Goal: Manage account settings

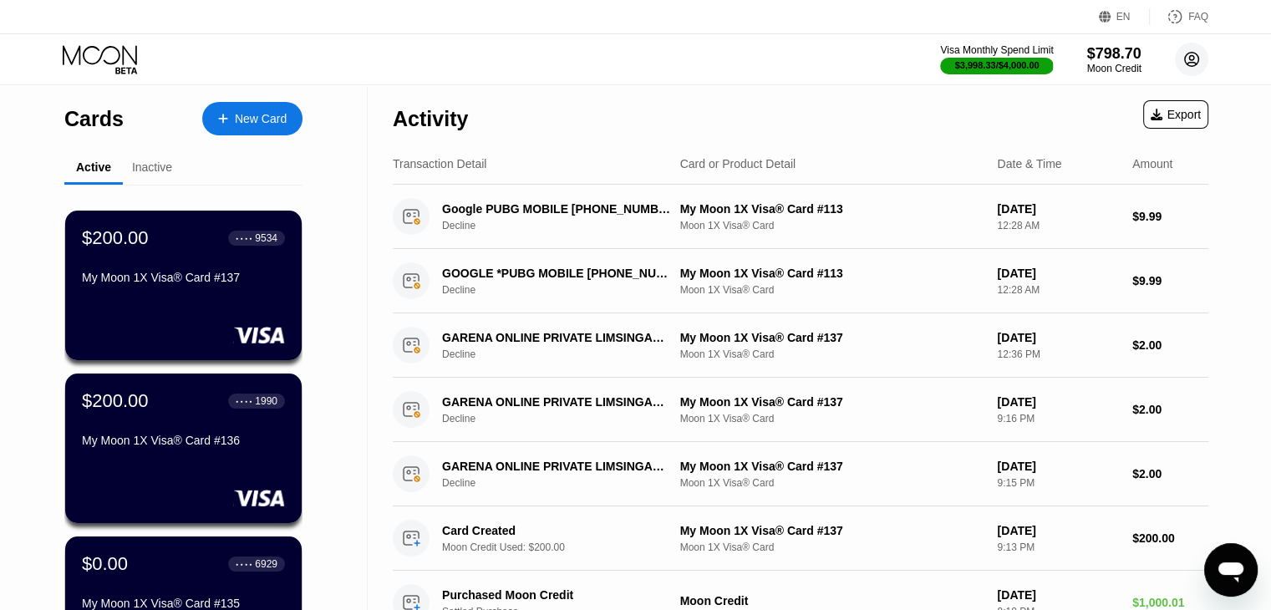
click at [1181, 63] on circle at bounding box center [1191, 59] width 33 height 33
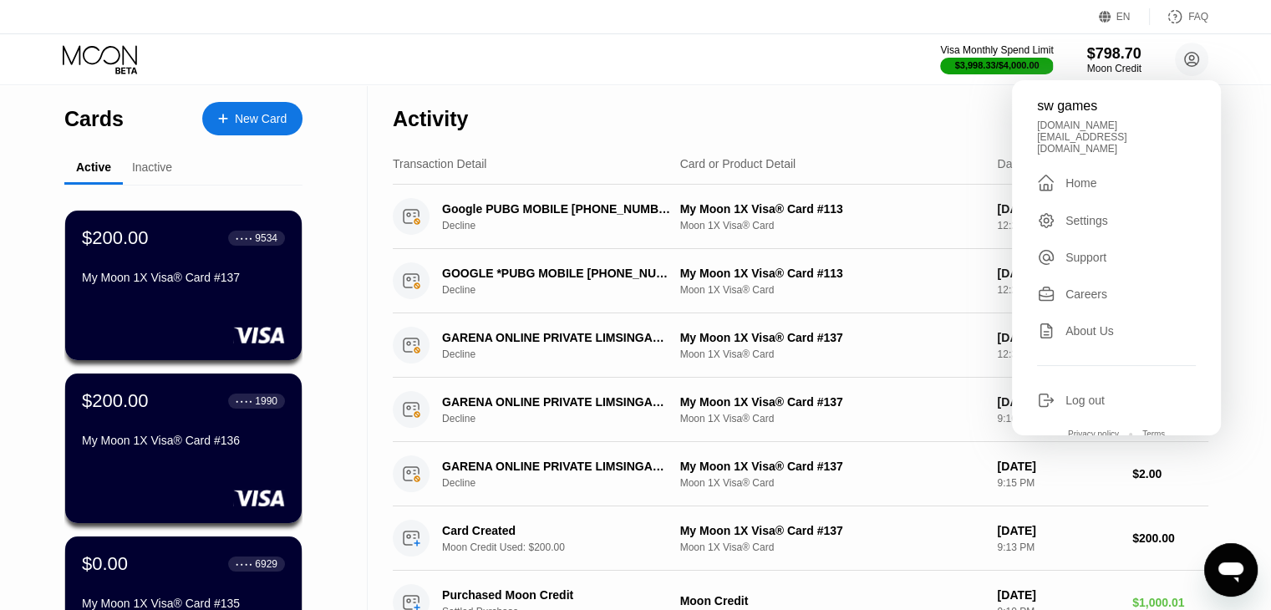
click at [1082, 394] on div "Log out" at bounding box center [1085, 400] width 39 height 13
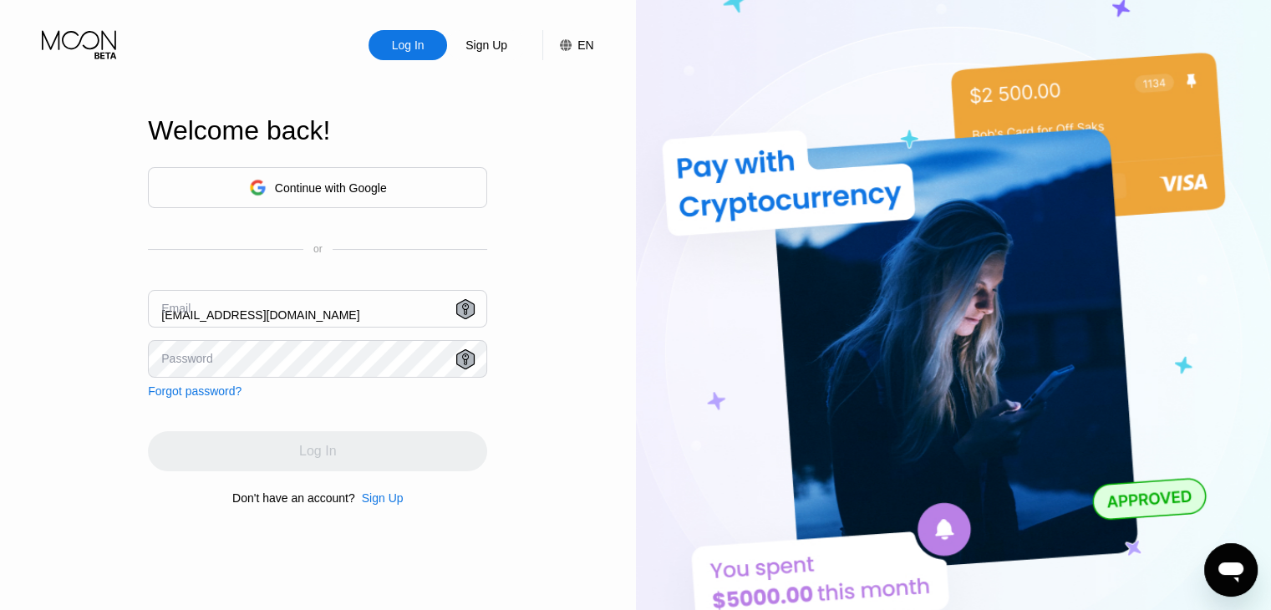
click at [303, 313] on input "[EMAIL_ADDRESS][DOMAIN_NAME]" at bounding box center [317, 309] width 339 height 38
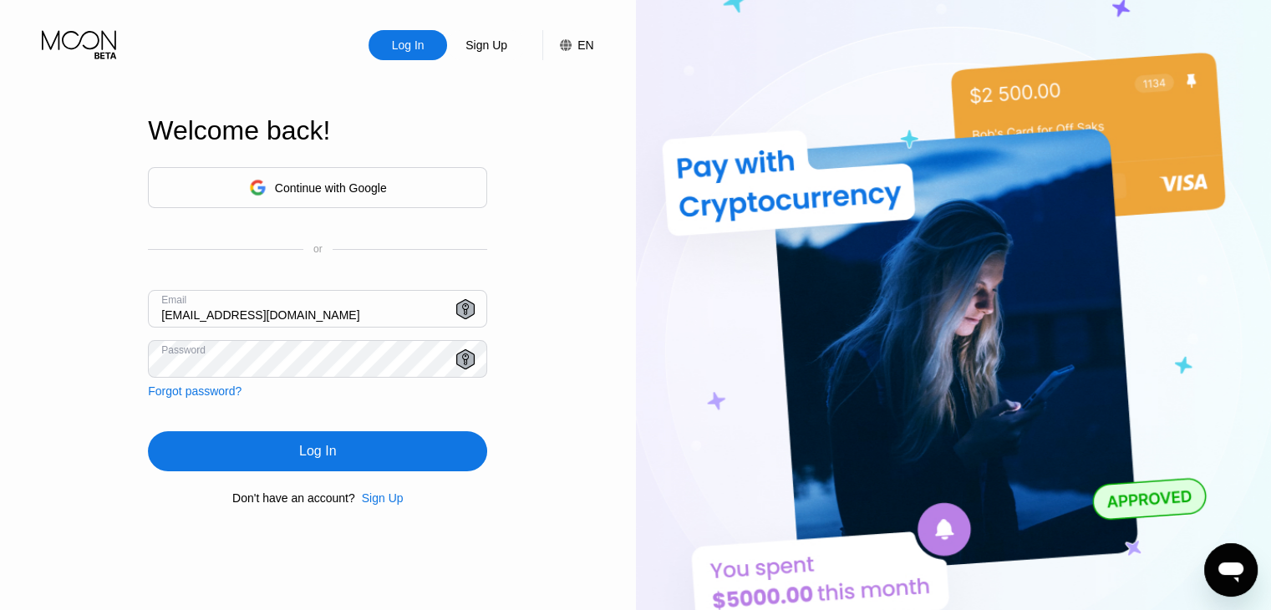
click at [303, 313] on input "[EMAIL_ADDRESS][DOMAIN_NAME]" at bounding box center [317, 309] width 339 height 38
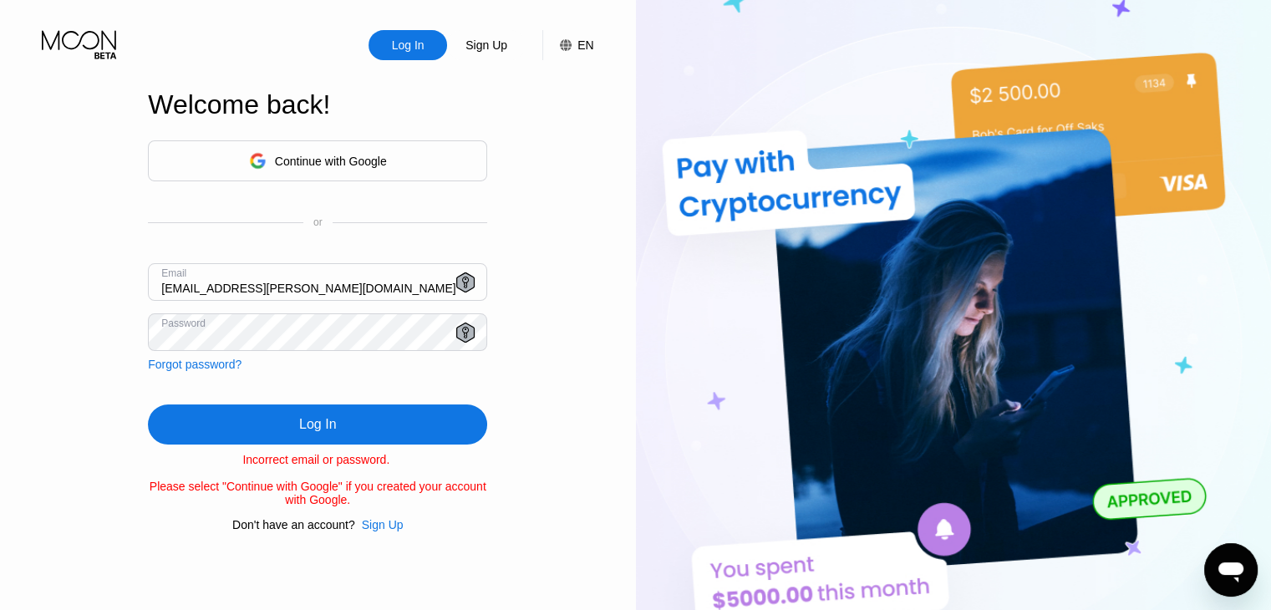
click at [210, 419] on div "Log In" at bounding box center [317, 425] width 339 height 40
click at [237, 282] on input "samir.samir.eble+hiba@gmail.com" at bounding box center [317, 282] width 339 height 38
click at [236, 282] on input "samir.samir.eble+hiba@gmail.com" at bounding box center [317, 282] width 339 height 38
click at [210, 288] on input "samir.samir.eble+hiba@gmail.com" at bounding box center [317, 282] width 339 height 38
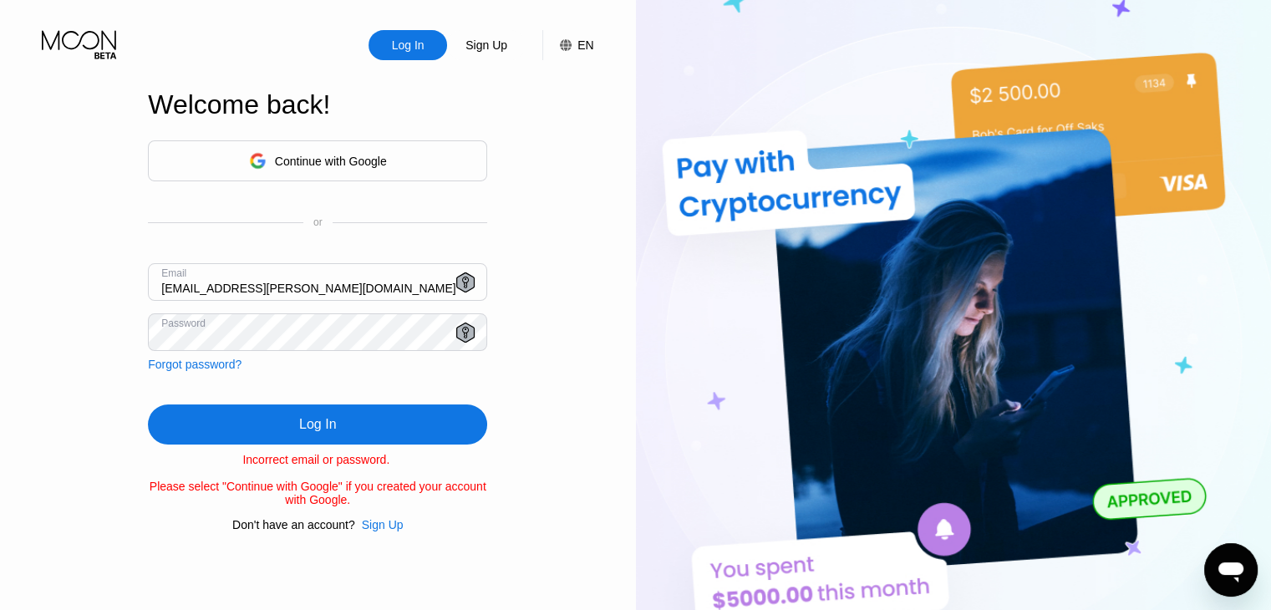
paste input "eble"
type input "samir.eble.eble+hiba@gmail.com"
click at [263, 415] on div "Log In" at bounding box center [317, 425] width 339 height 40
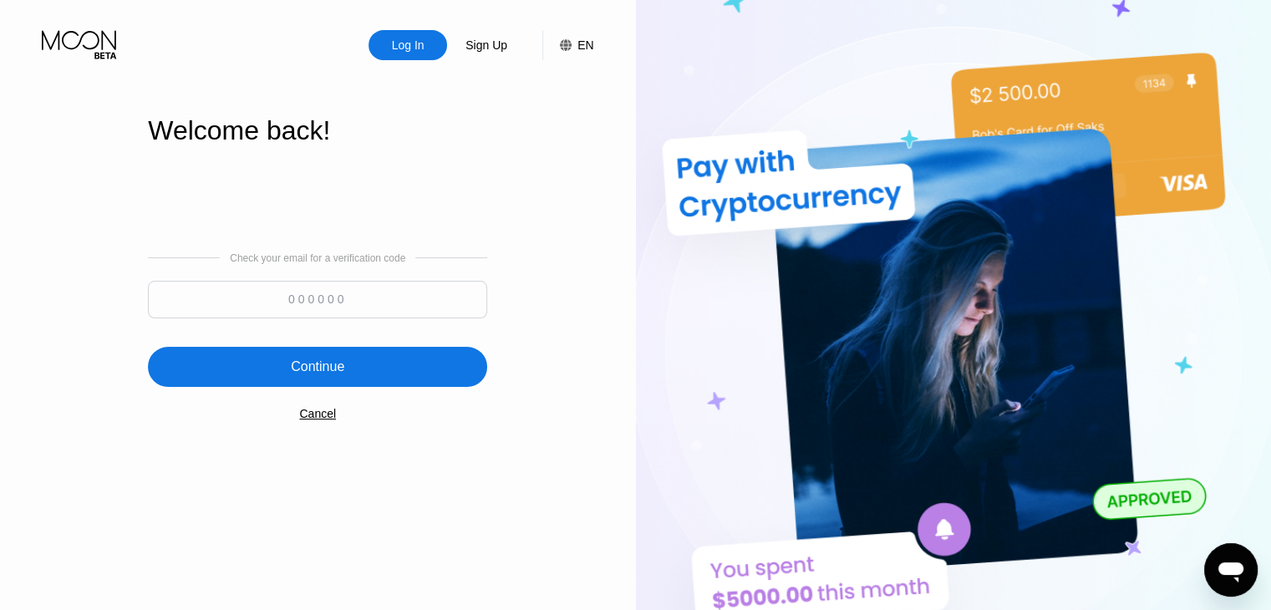
click at [305, 302] on input at bounding box center [317, 300] width 339 height 38
drag, startPoint x: 364, startPoint y: 297, endPoint x: 247, endPoint y: 302, distance: 116.3
click at [247, 302] on input at bounding box center [317, 300] width 339 height 38
click at [290, 305] on input at bounding box center [317, 300] width 339 height 38
type input "750844"
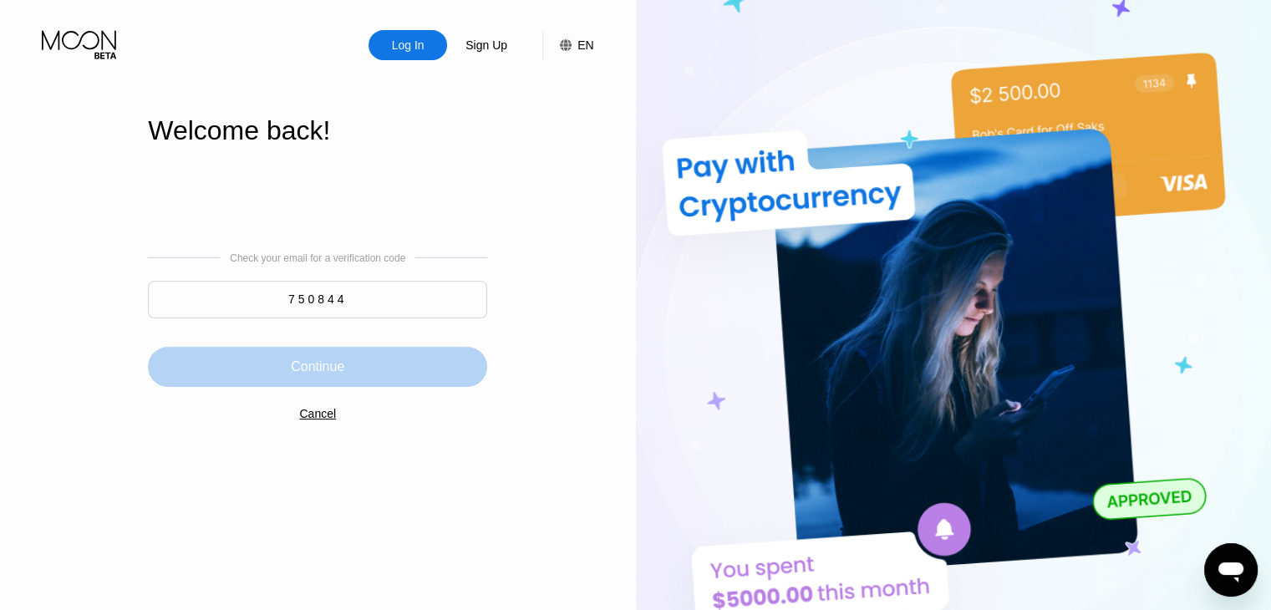
click at [275, 350] on div "Continue" at bounding box center [317, 367] width 339 height 40
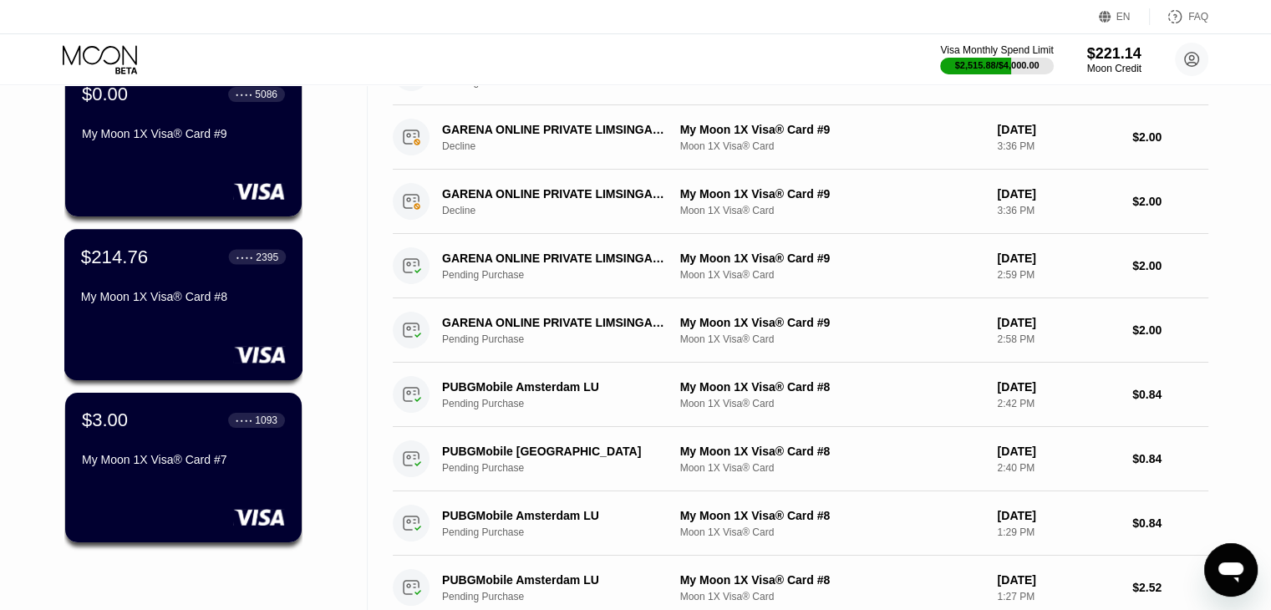
scroll to position [167, 0]
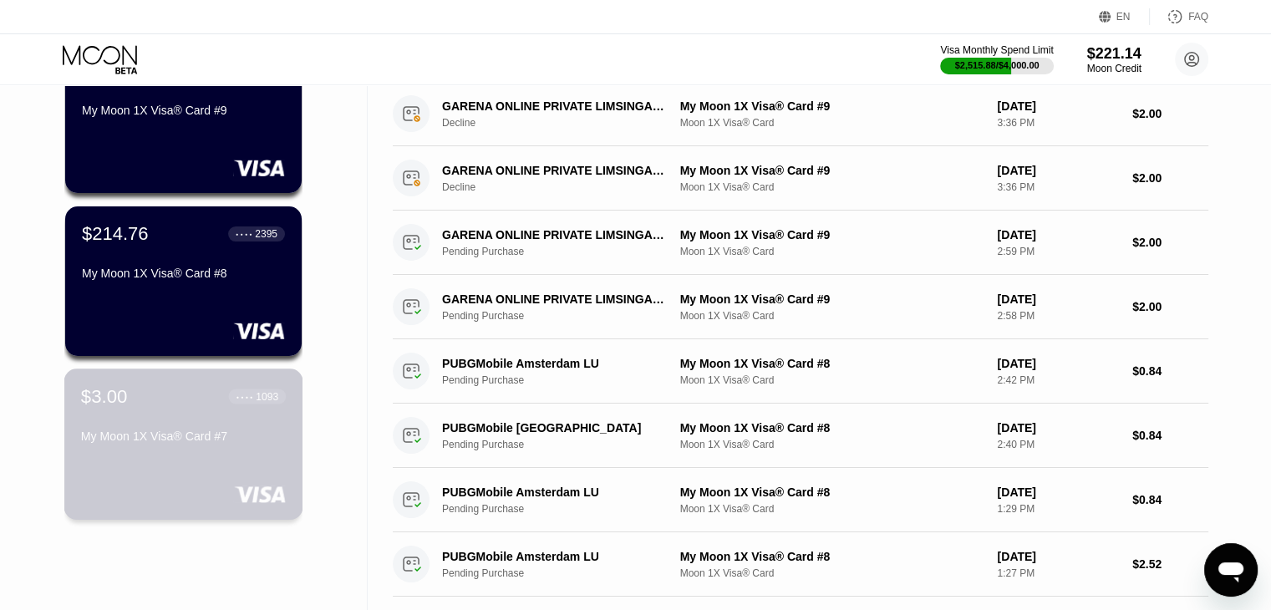
click at [231, 476] on div "$3.00 ● ● ● ● 1093 My Moon 1X Visa® Card #7" at bounding box center [183, 444] width 239 height 151
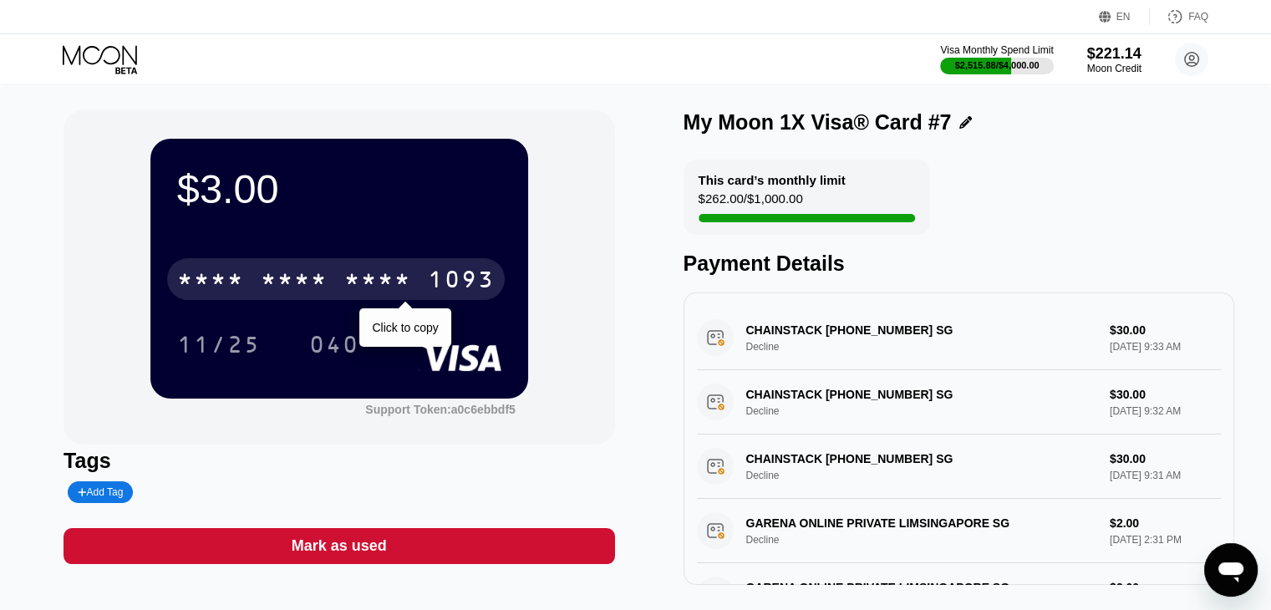
click at [313, 288] on div "* * * *" at bounding box center [294, 281] width 67 height 27
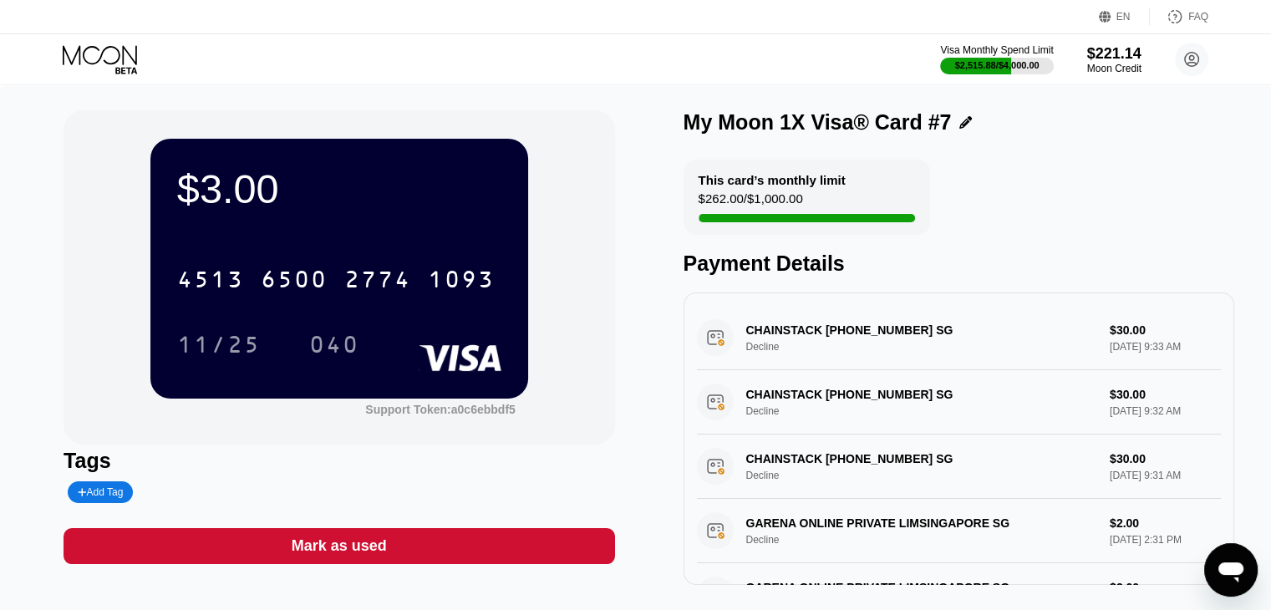
click at [105, 51] on icon at bounding box center [102, 59] width 78 height 29
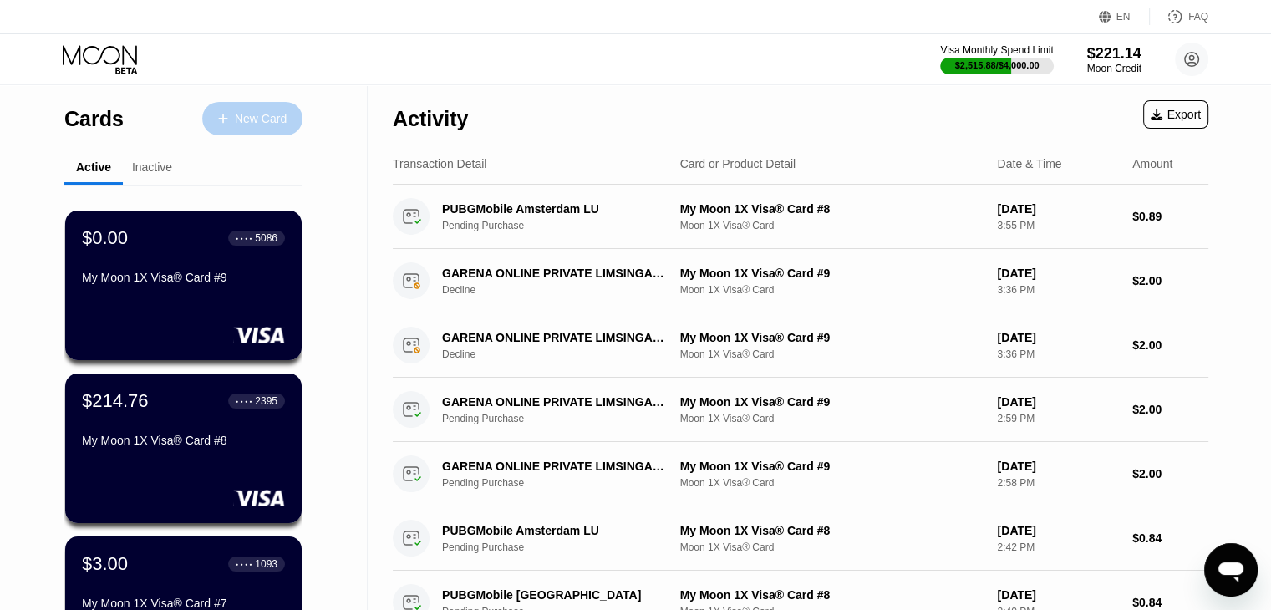
click at [233, 118] on div at bounding box center [231, 119] width 7 height 14
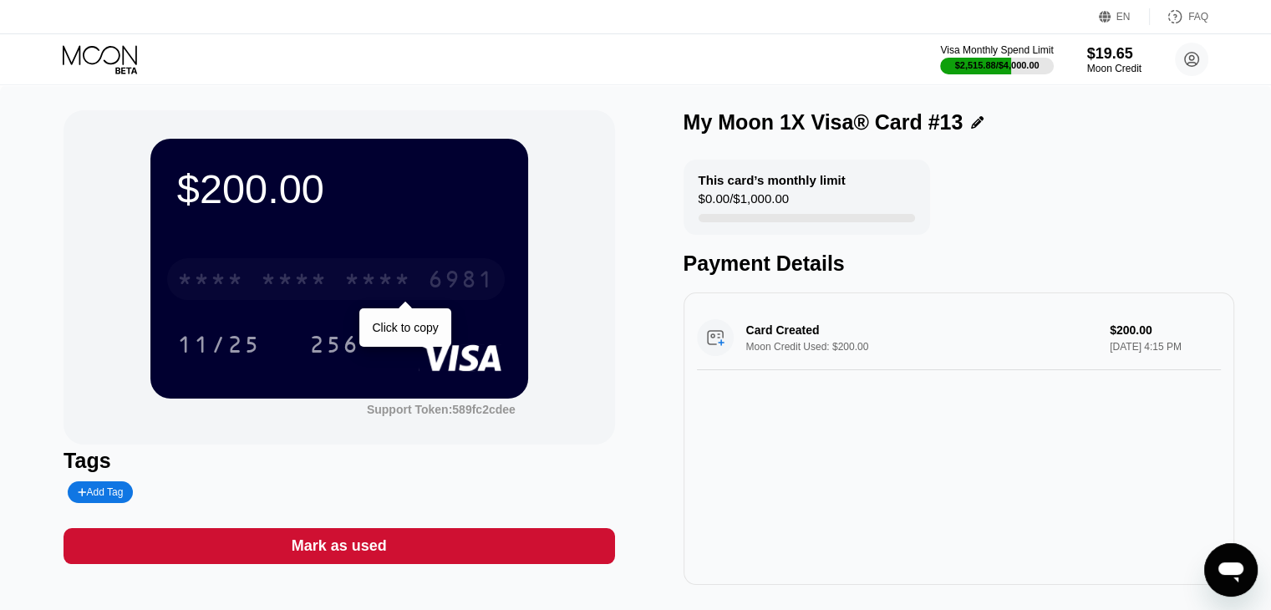
click at [275, 268] on div "* * * * * * * * * * * * 6981" at bounding box center [336, 279] width 338 height 42
